Goal: Task Accomplishment & Management: Manage account settings

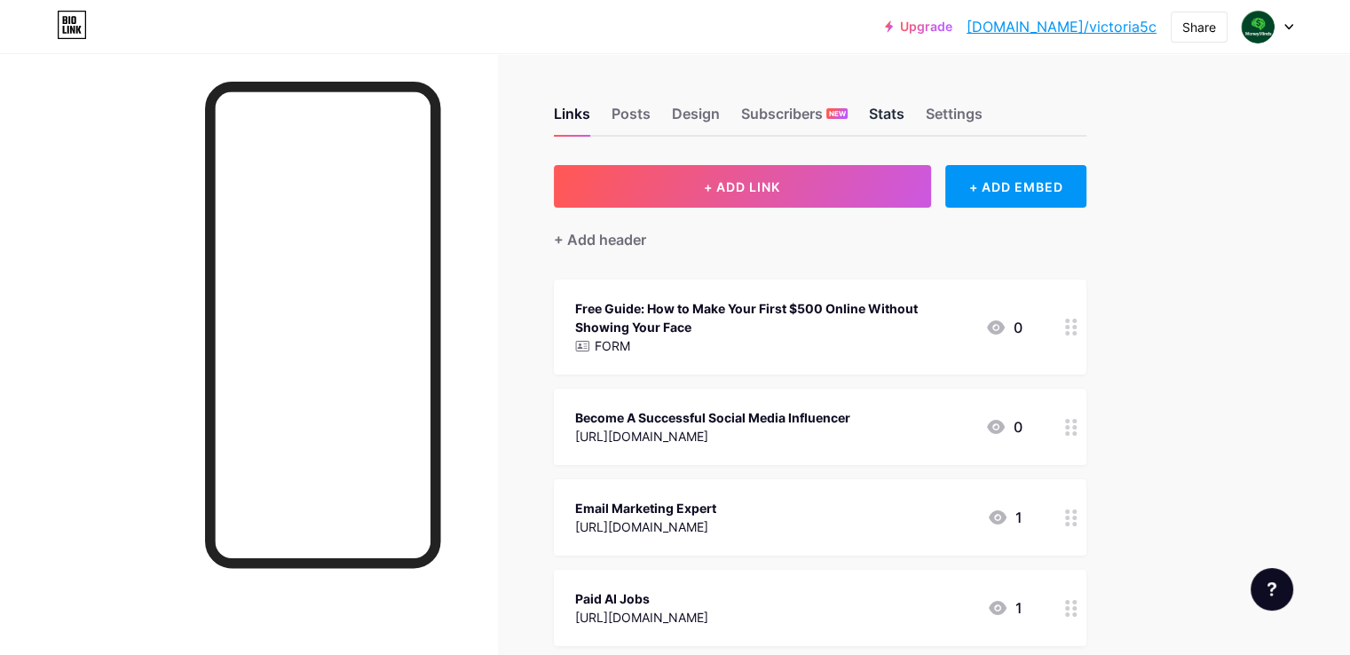
click at [904, 117] on div "Stats" at bounding box center [886, 119] width 35 height 32
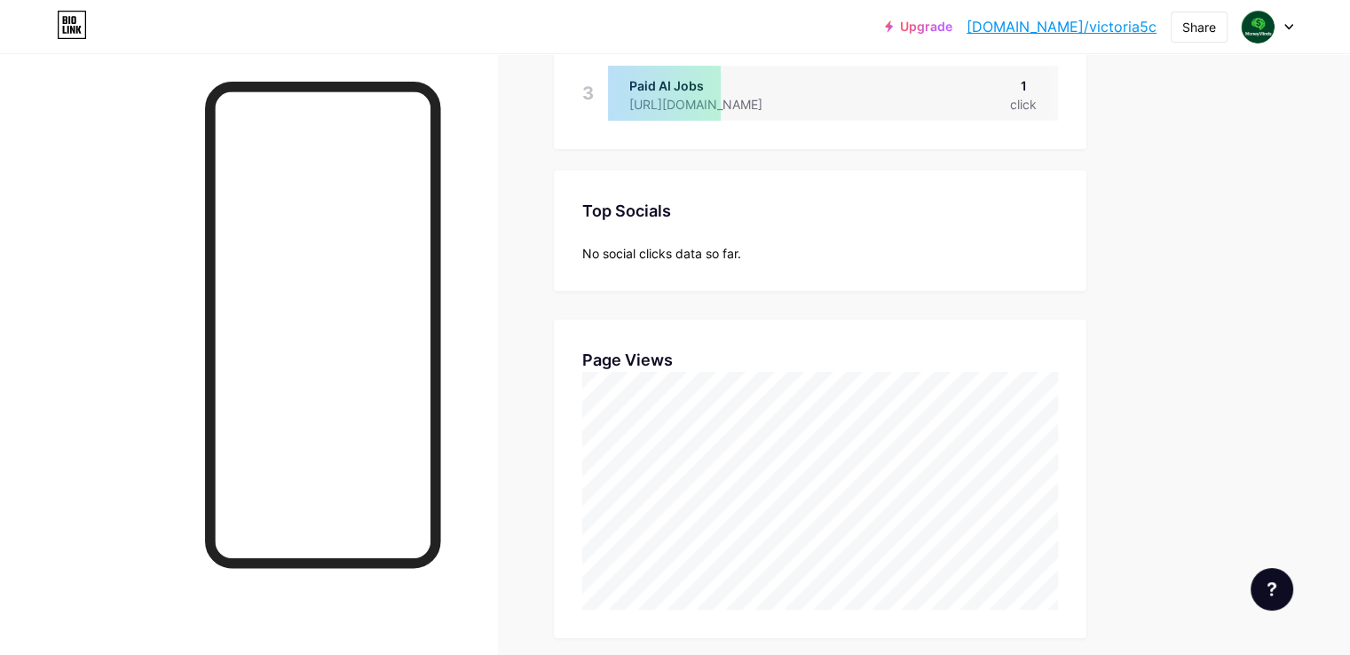
scroll to position [4, 0]
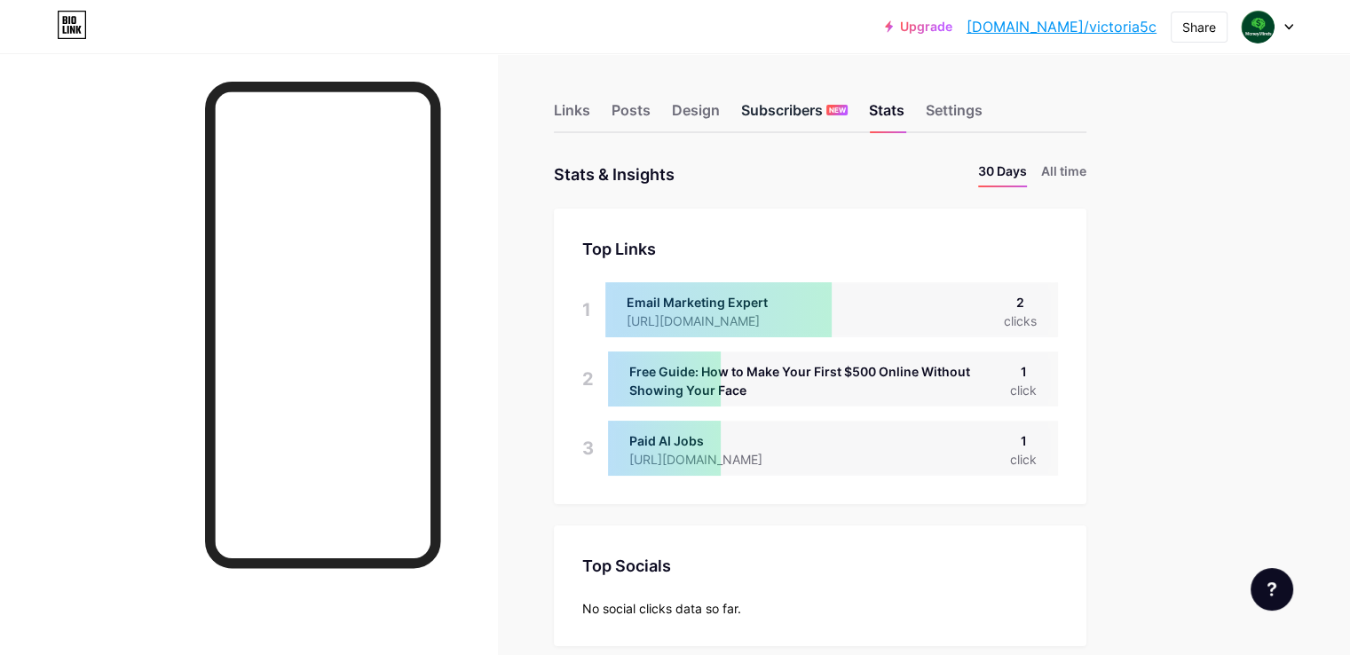
click at [830, 111] on div "Subscribers NEW" at bounding box center [794, 115] width 106 height 32
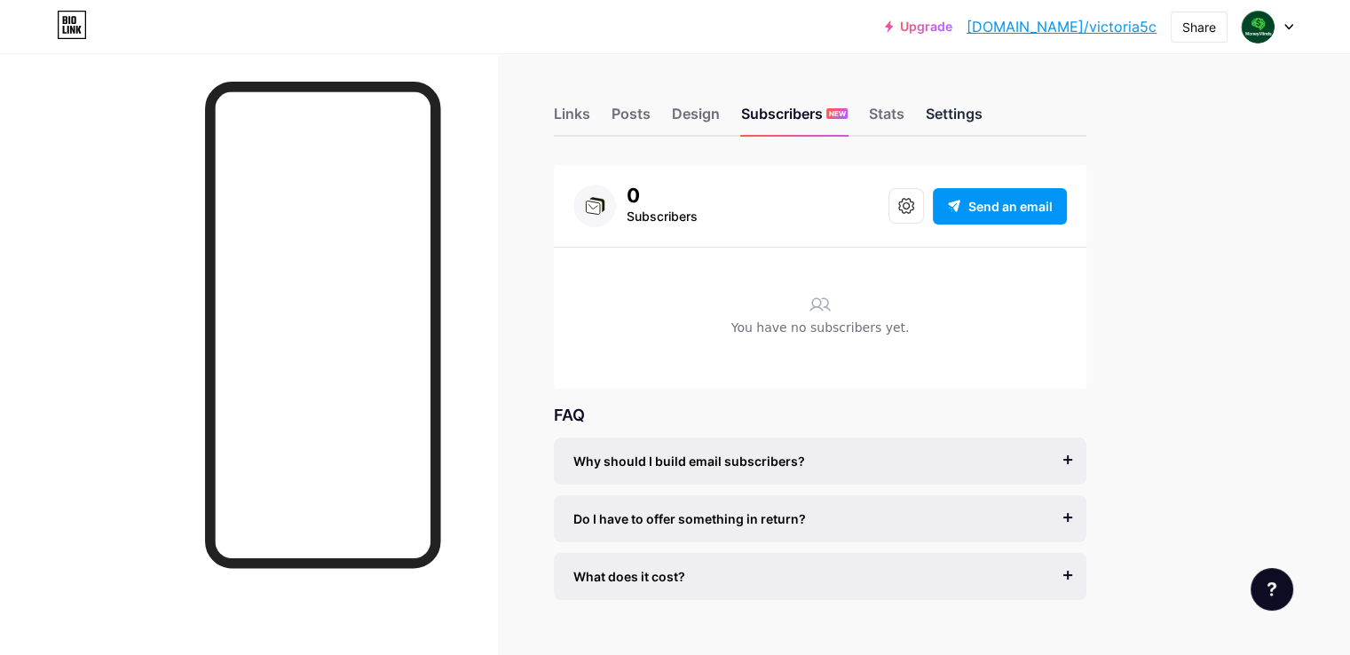
click at [982, 114] on div "Settings" at bounding box center [954, 119] width 57 height 32
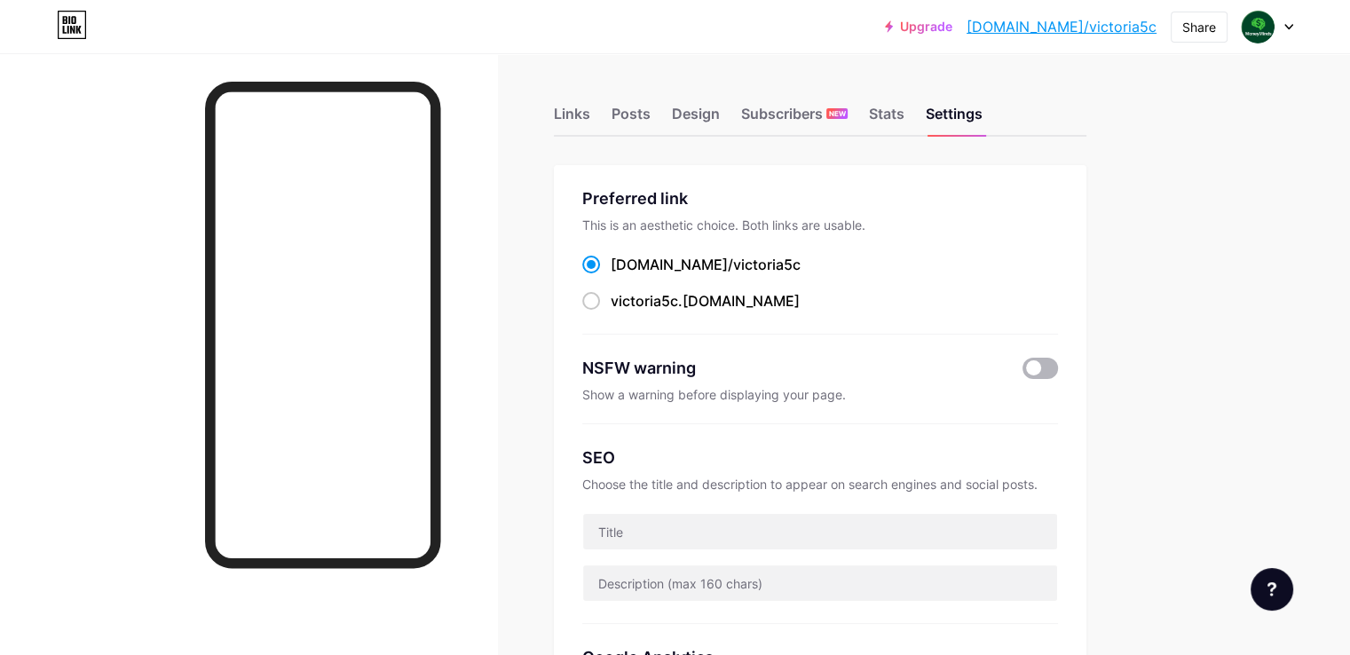
click at [1058, 367] on span at bounding box center [1039, 368] width 35 height 21
click at [1022, 373] on input "checkbox" at bounding box center [1022, 373] width 0 height 0
click at [1058, 367] on span at bounding box center [1039, 368] width 35 height 21
click at [1022, 373] on input "checkbox" at bounding box center [1022, 373] width 0 height 0
click at [848, 126] on div "Subscribers NEW" at bounding box center [794, 119] width 106 height 32
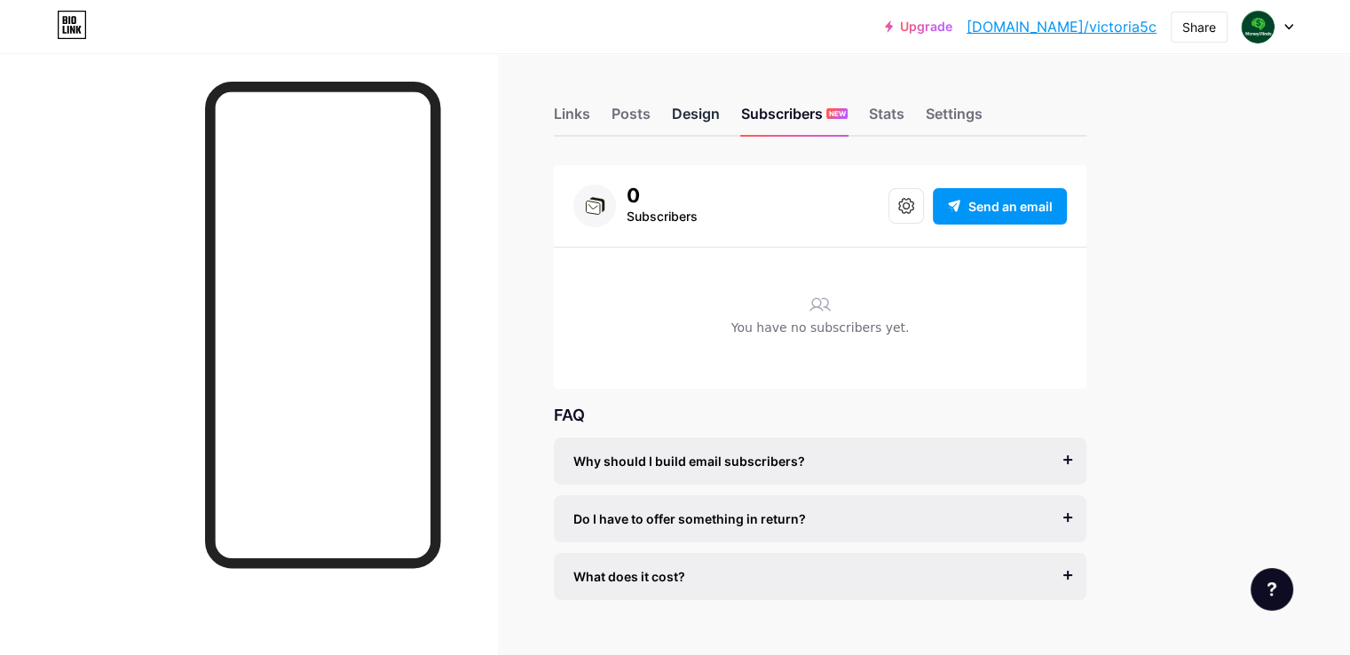
click at [720, 114] on div "Design" at bounding box center [696, 119] width 48 height 32
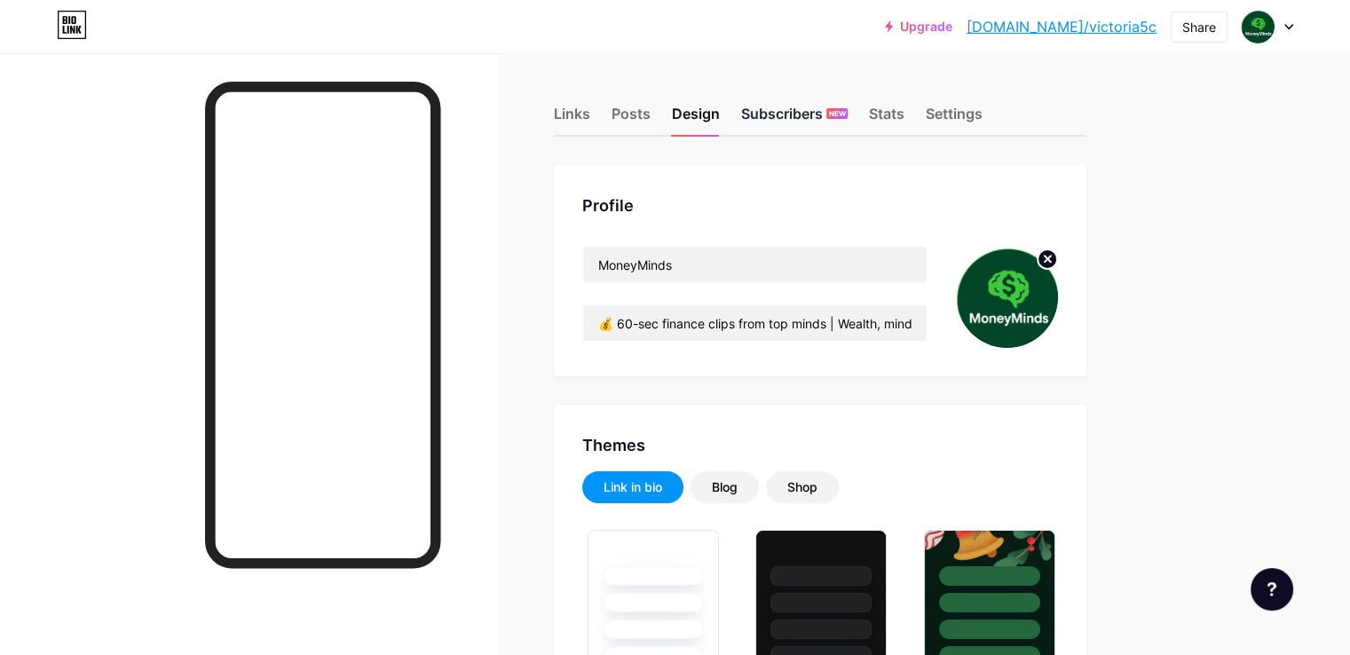
click at [848, 111] on div "Subscribers NEW" at bounding box center [794, 119] width 106 height 32
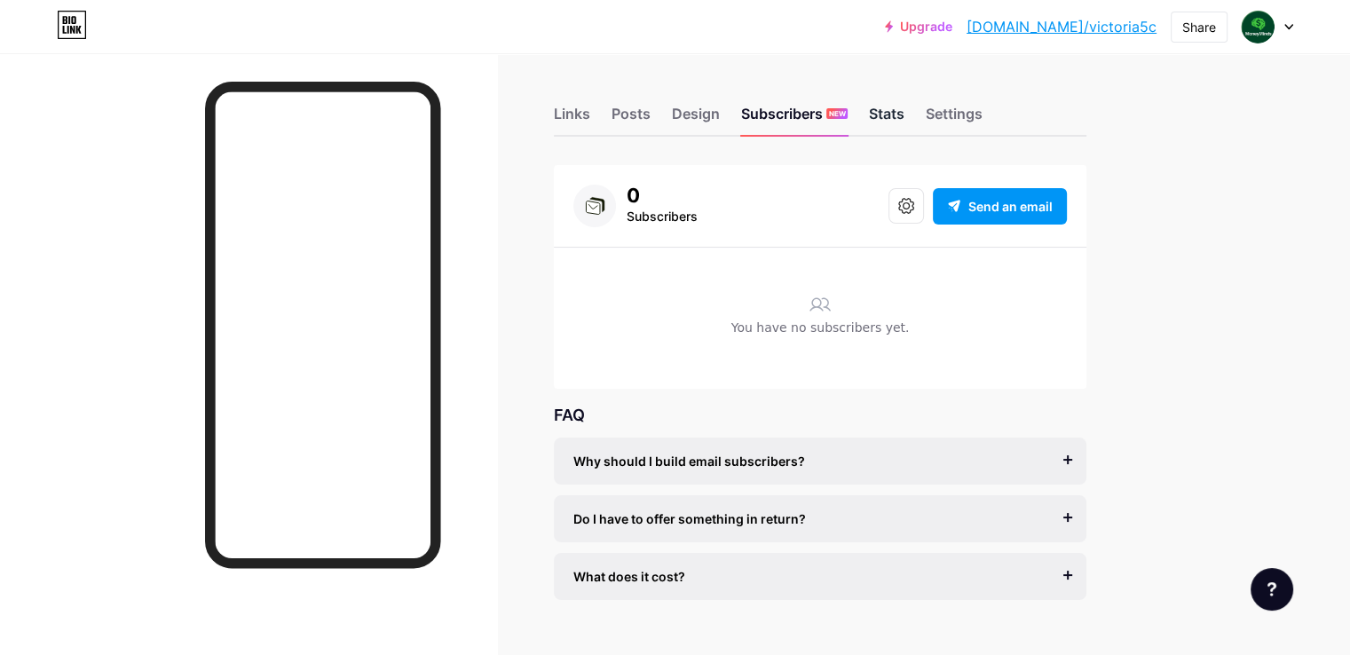
click at [904, 108] on div "Stats" at bounding box center [886, 119] width 35 height 32
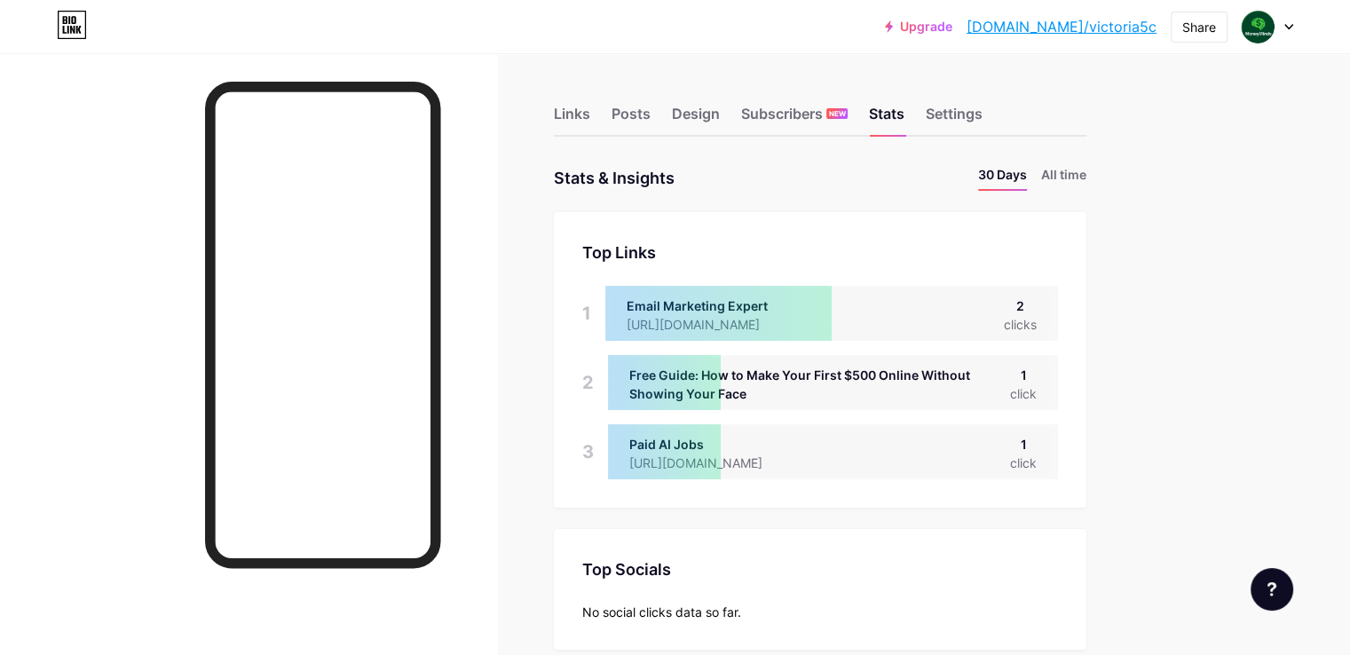
scroll to position [654, 1349]
click at [830, 389] on div "Free Guide: How to Make Your First $500 Online Without Showing Your Face" at bounding box center [819, 384] width 381 height 37
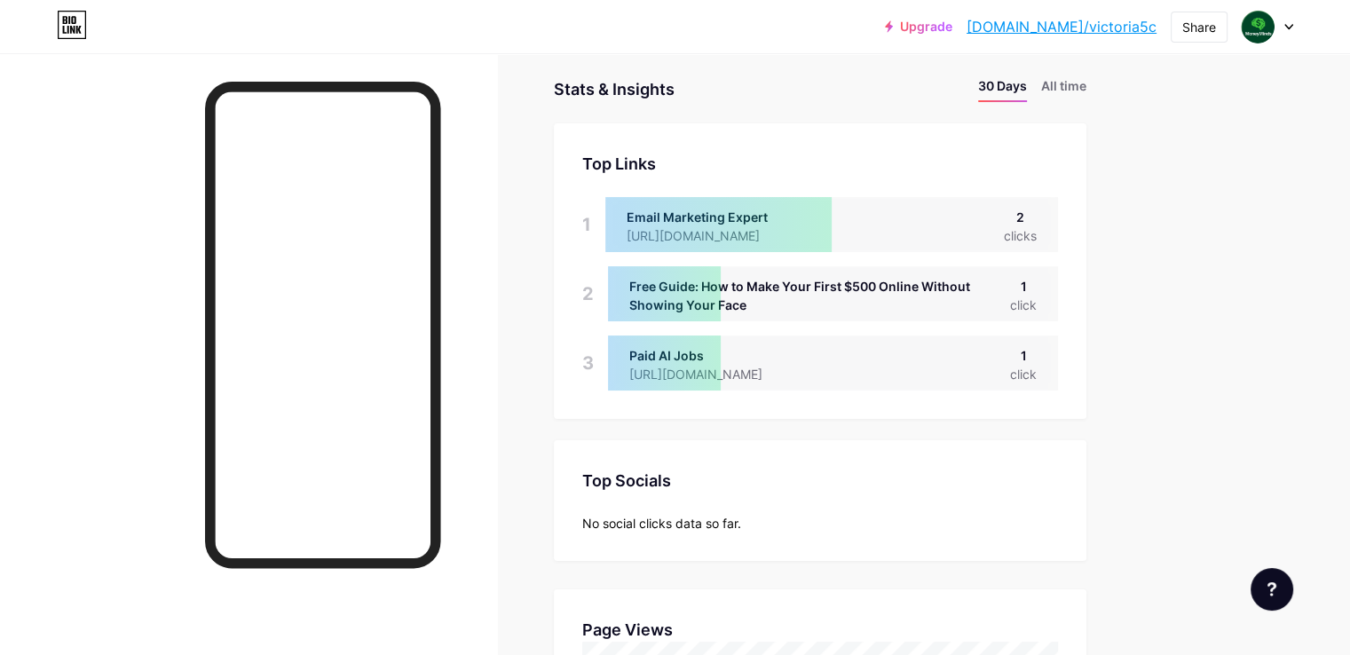
scroll to position [0, 0]
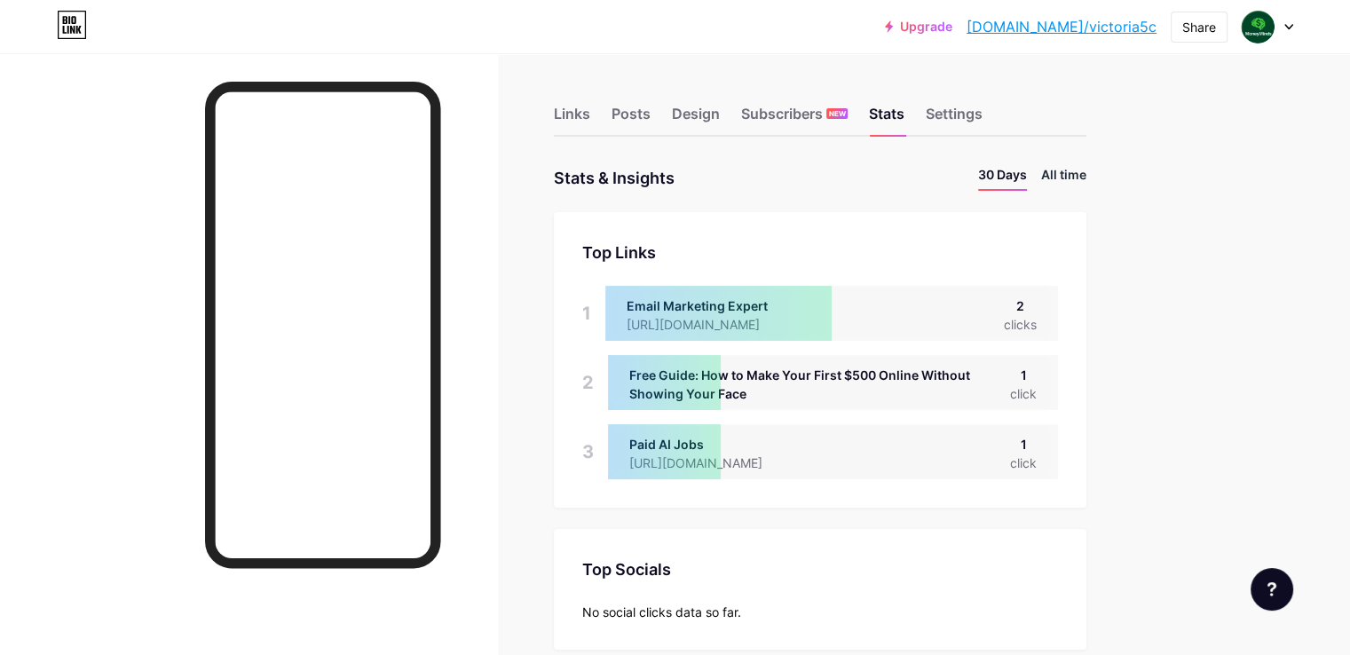
click at [1086, 177] on li "All time" at bounding box center [1063, 178] width 45 height 26
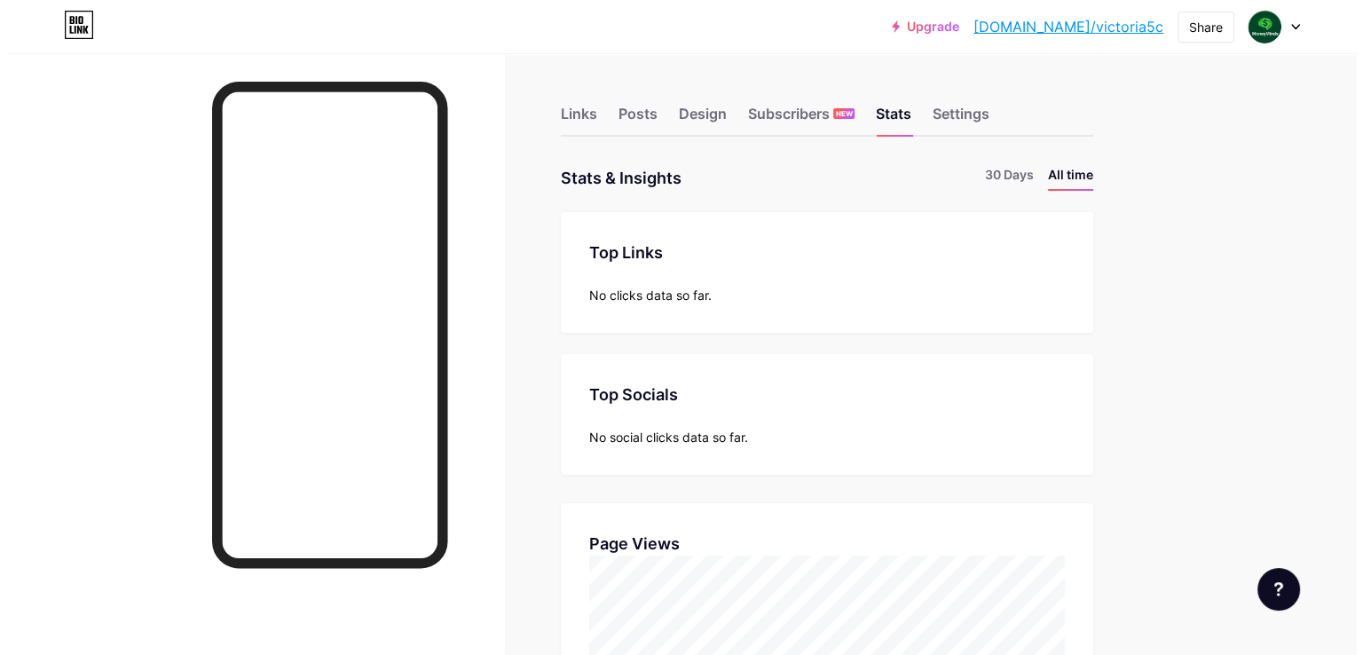
scroll to position [654, 1349]
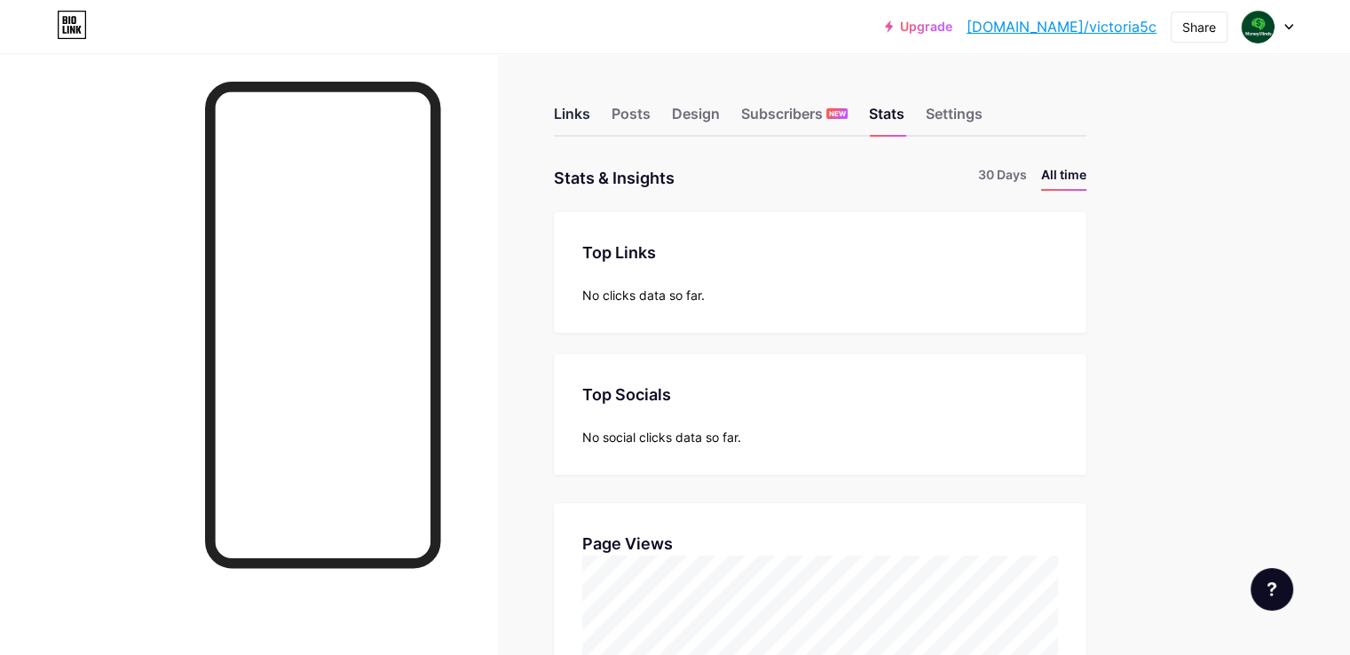
click at [590, 121] on div "Links" at bounding box center [572, 119] width 36 height 32
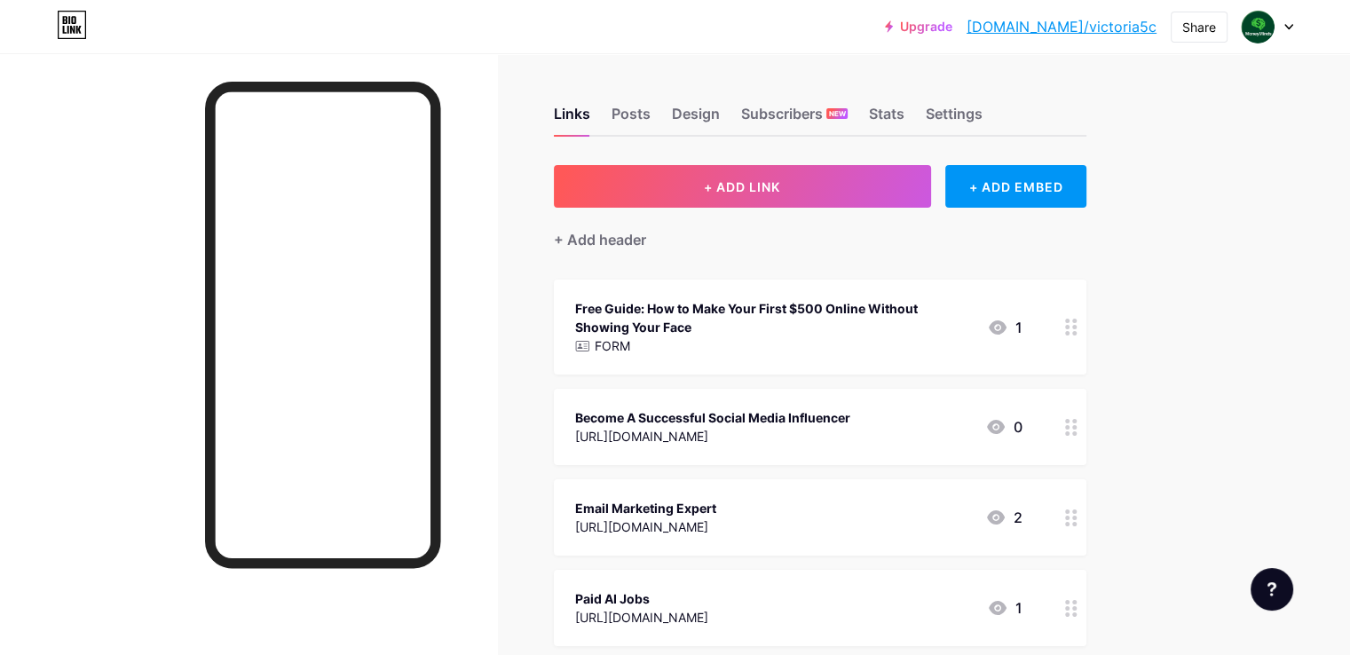
click at [952, 25] on link "Upgrade" at bounding box center [918, 27] width 67 height 14
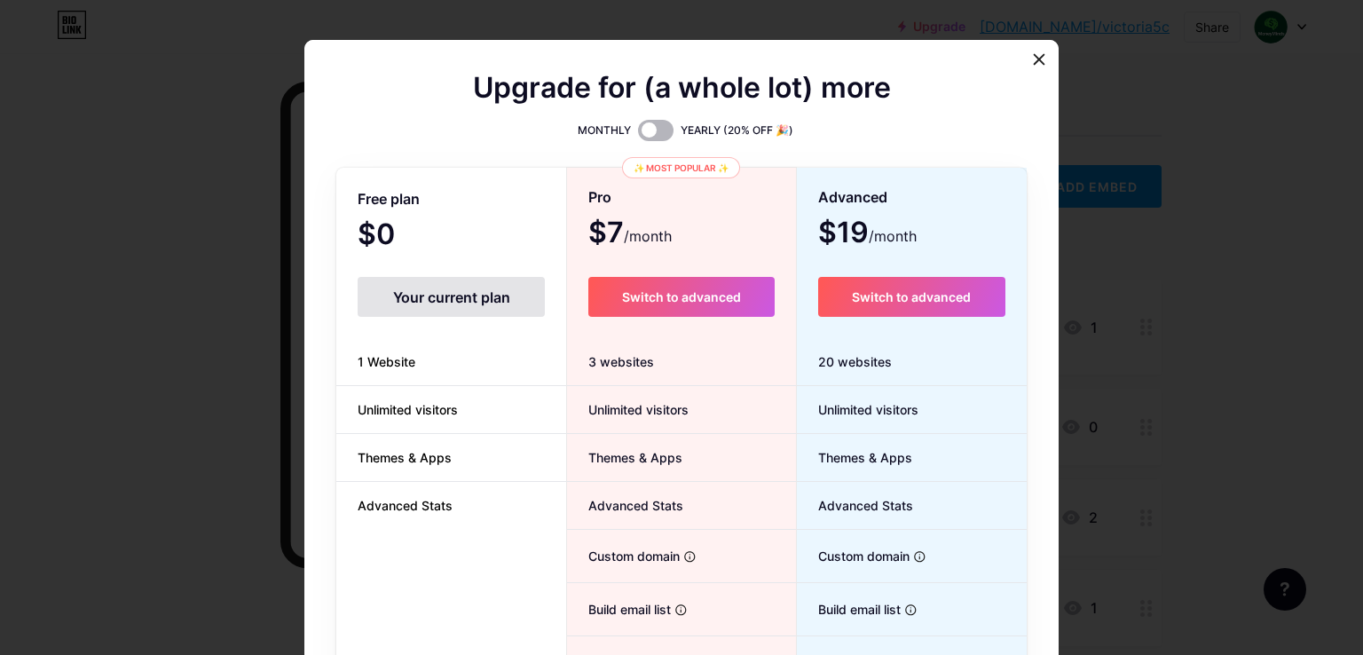
click at [659, 129] on span at bounding box center [655, 130] width 35 height 21
click at [638, 135] on input "checkbox" at bounding box center [638, 135] width 0 height 0
click at [642, 129] on span at bounding box center [655, 130] width 35 height 21
click at [638, 135] on input "checkbox" at bounding box center [638, 135] width 0 height 0
click at [1035, 61] on icon at bounding box center [1040, 60] width 10 height 10
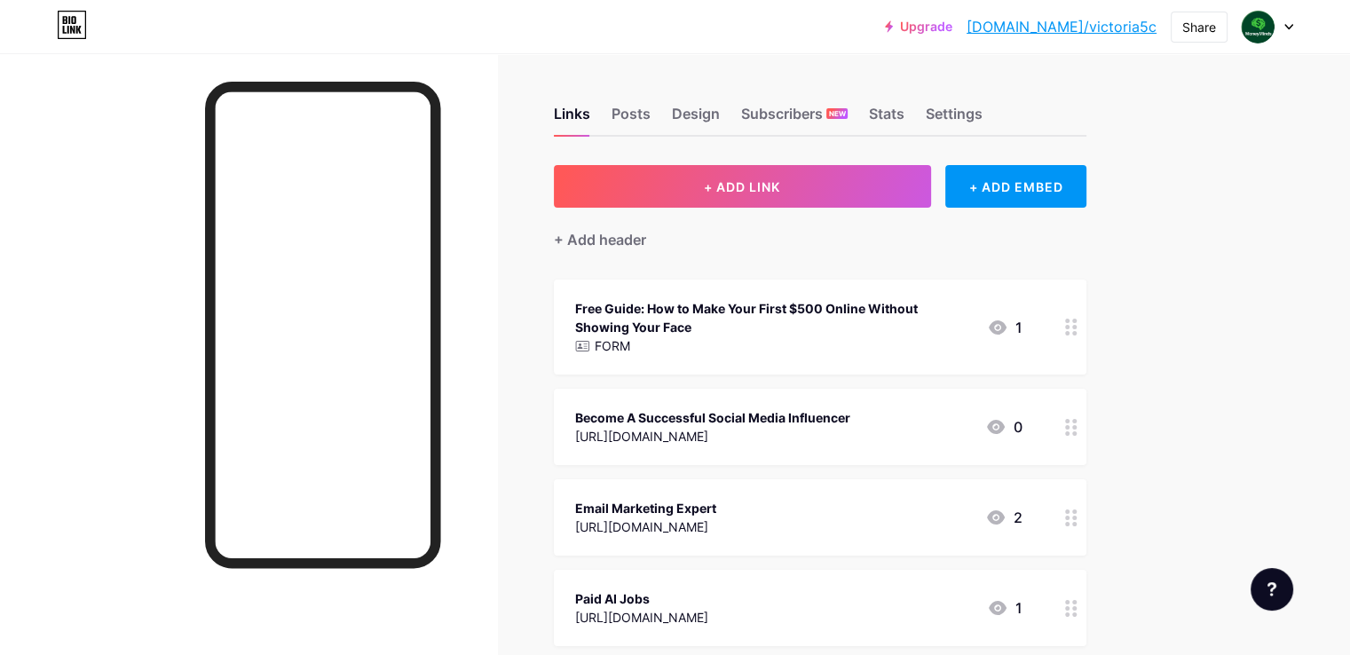
click at [1289, 20] on div at bounding box center [1267, 27] width 51 height 32
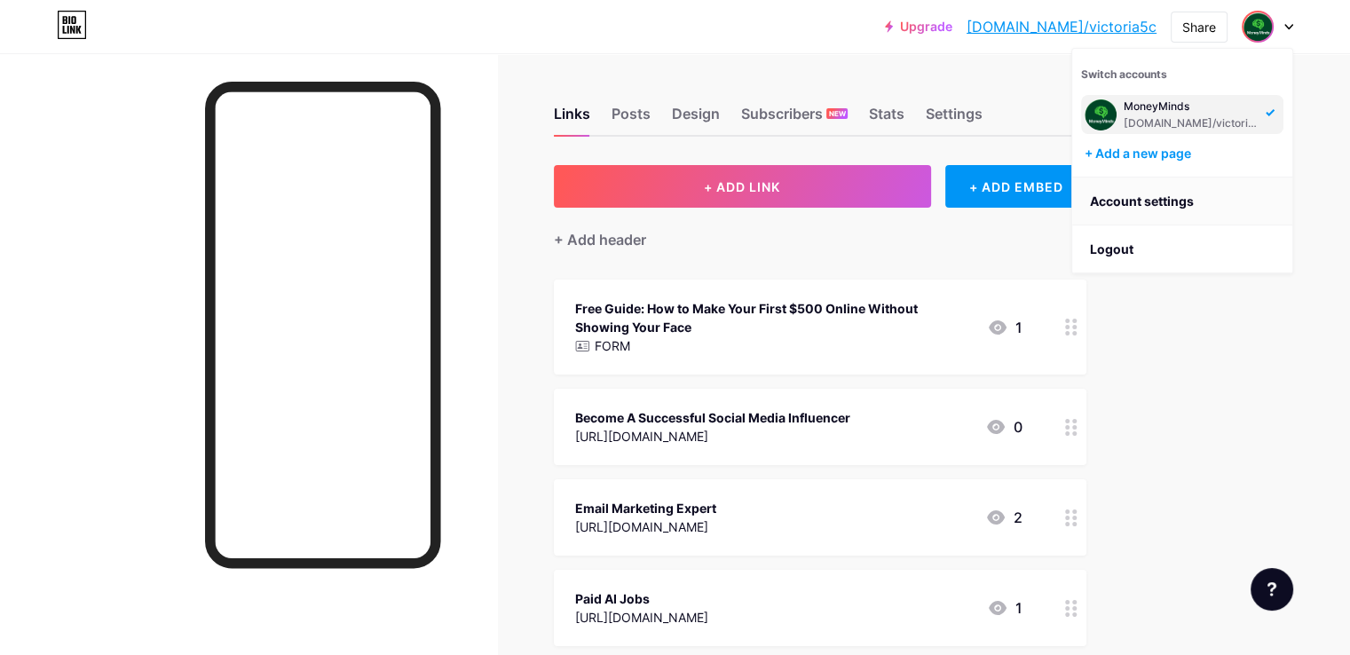
click at [1139, 200] on link "Account settings" at bounding box center [1182, 201] width 220 height 48
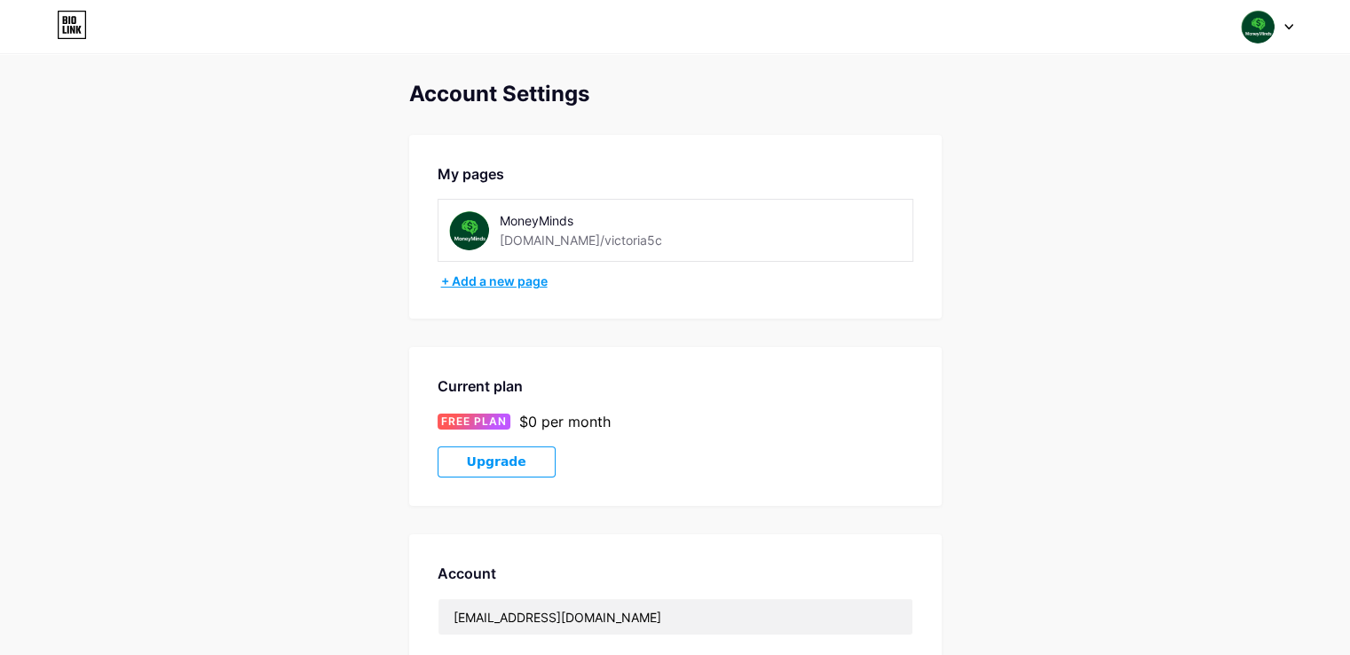
click at [541, 285] on div "+ Add a new page" at bounding box center [677, 281] width 472 height 18
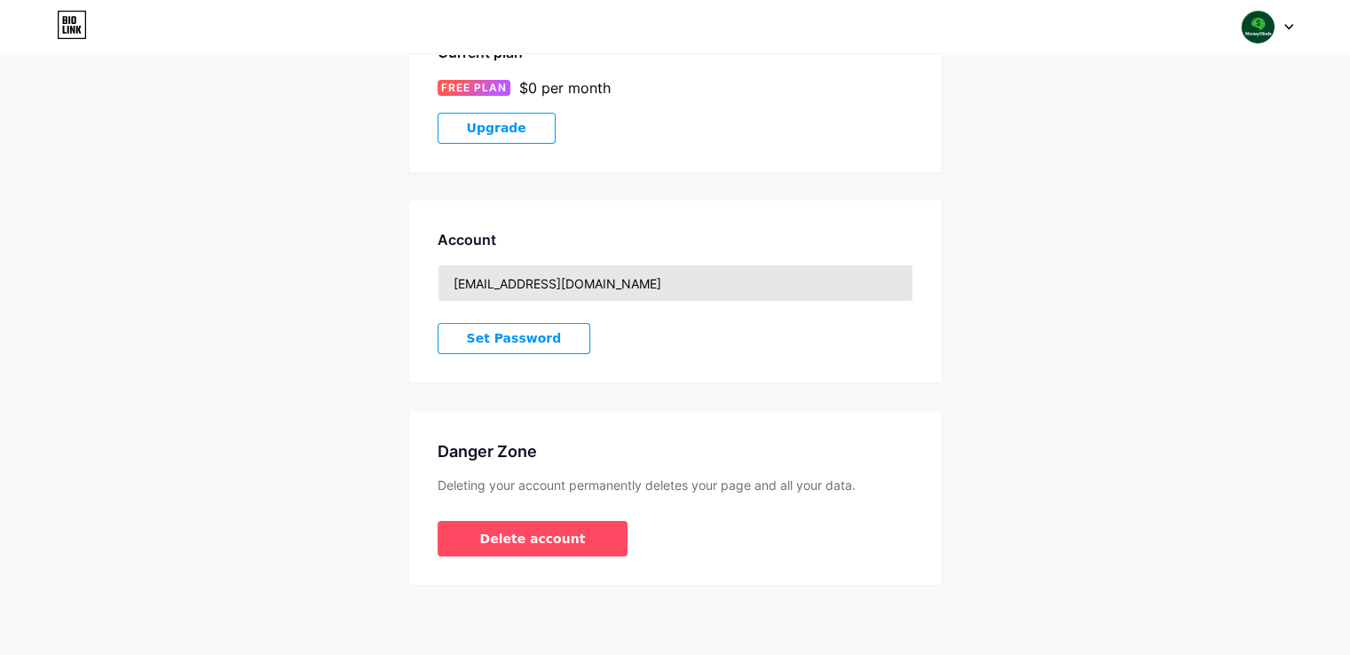
scroll to position [67, 0]
